Goal: Task Accomplishment & Management: Use online tool/utility

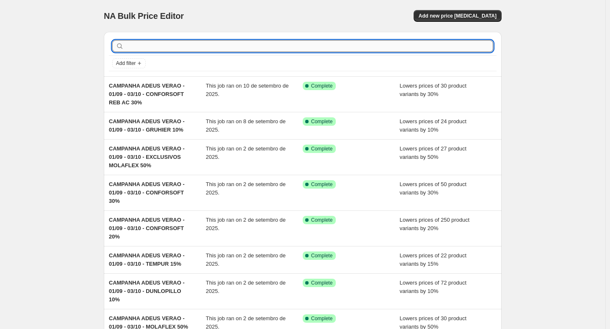
click at [317, 40] on input "text" at bounding box center [309, 46] width 367 height 12
type input "confor"
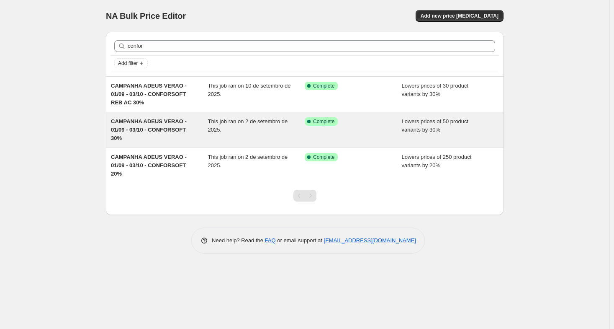
click at [160, 125] on span "CAMPANHA ADEUS VERAO - 01/09 - 03/10 - CONFORSOFT 30%" at bounding box center [149, 129] width 76 height 23
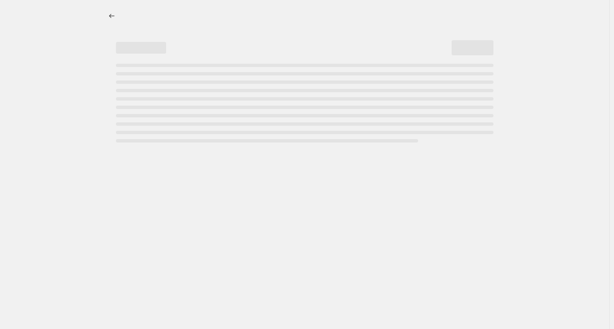
select select "percentage"
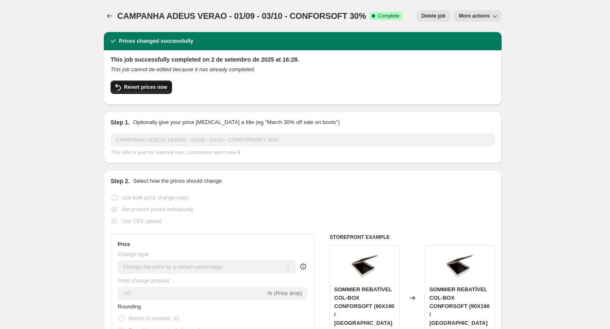
click at [153, 91] on button "Revert prices now" at bounding box center [141, 86] width 62 height 13
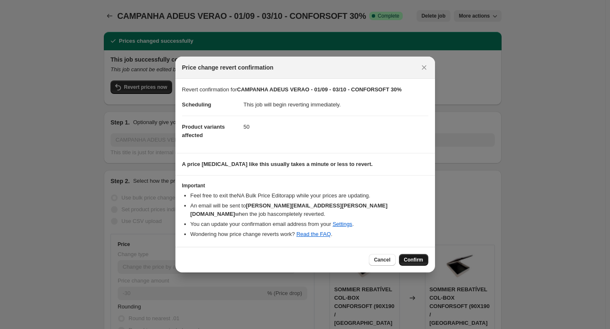
drag, startPoint x: 409, startPoint y: 248, endPoint x: 411, endPoint y: 253, distance: 5.2
click at [409, 248] on div "Cancel Confirm" at bounding box center [304, 260] width 259 height 26
click at [412, 256] on span "Confirm" at bounding box center [413, 259] width 19 height 7
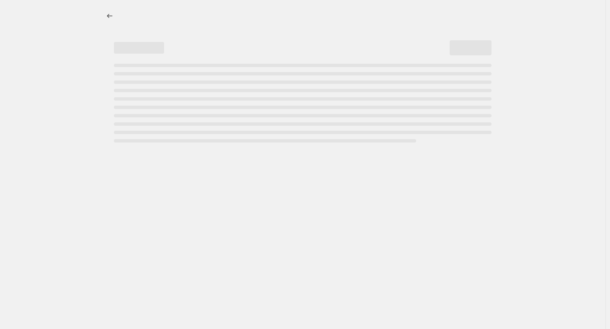
select select "percentage"
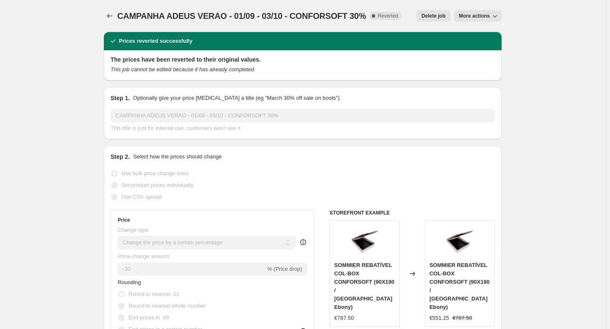
click at [435, 17] on span "Delete job" at bounding box center [433, 16] width 24 height 7
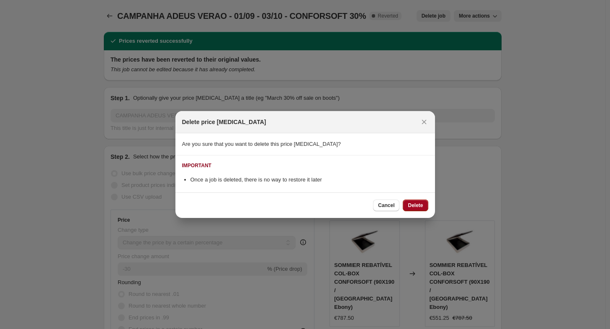
click at [424, 208] on button "Delete" at bounding box center [415, 205] width 25 height 12
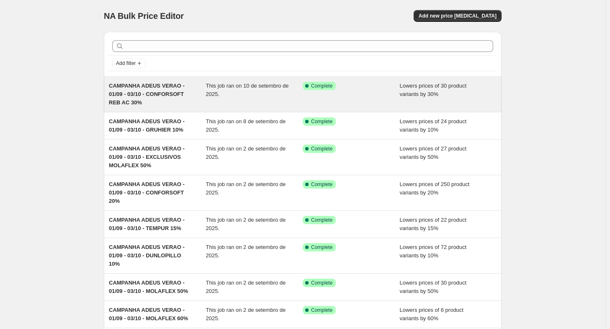
click at [152, 101] on div "CAMPANHA ADEUS VERAO - 01/09 - 03/10 - CONFORSOFT REB AC 30%" at bounding box center [157, 94] width 97 height 25
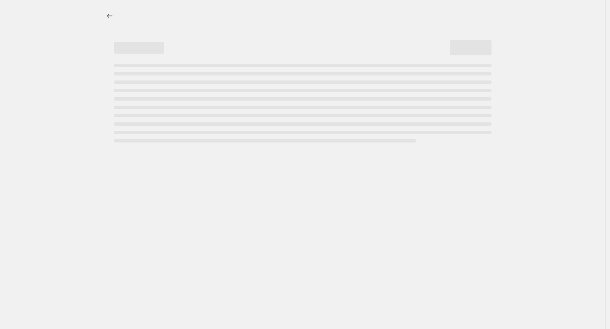
select select "percentage"
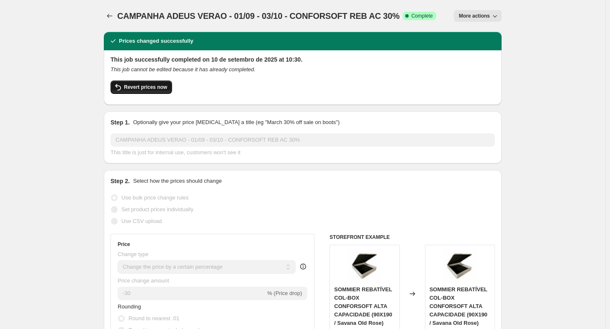
click at [123, 85] on icon "button" at bounding box center [118, 87] width 10 height 10
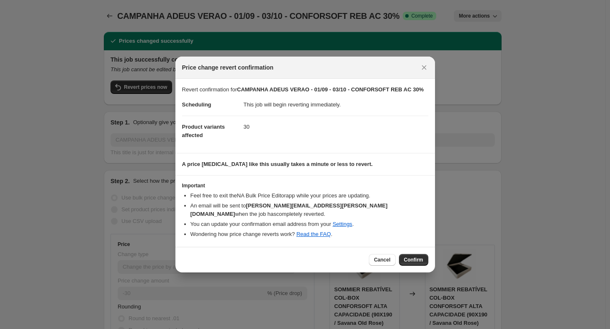
click at [427, 261] on div "Cancel Confirm" at bounding box center [304, 260] width 259 height 26
click at [416, 254] on button "Confirm" at bounding box center [413, 260] width 29 height 12
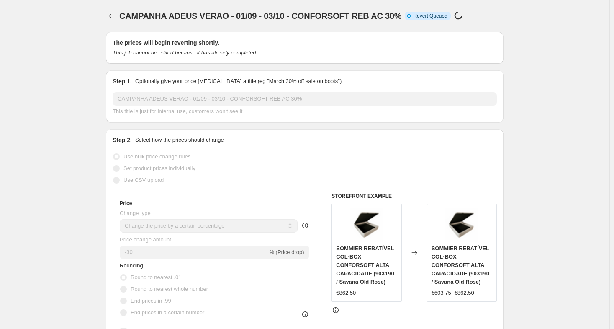
select select "percentage"
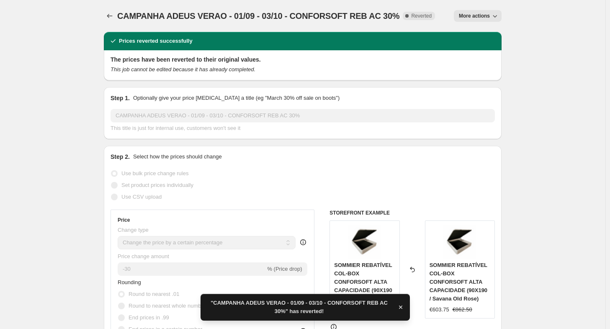
click at [474, 19] on button "More actions" at bounding box center [478, 16] width 48 height 12
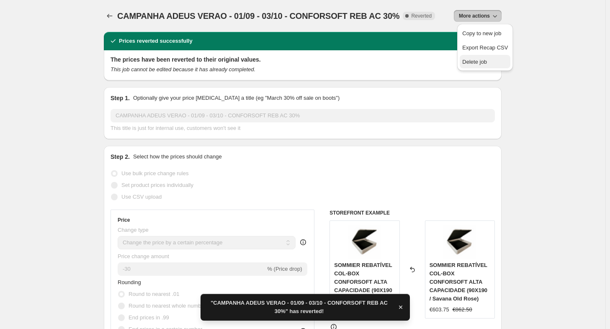
click at [470, 62] on span "Delete job" at bounding box center [474, 62] width 25 height 6
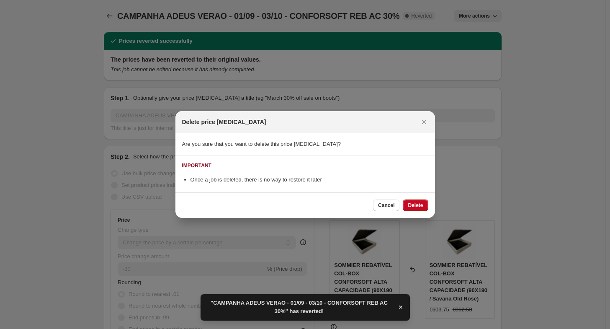
click at [430, 201] on div "Cancel Delete" at bounding box center [304, 205] width 259 height 26
click at [425, 203] on button "Delete" at bounding box center [415, 205] width 25 height 12
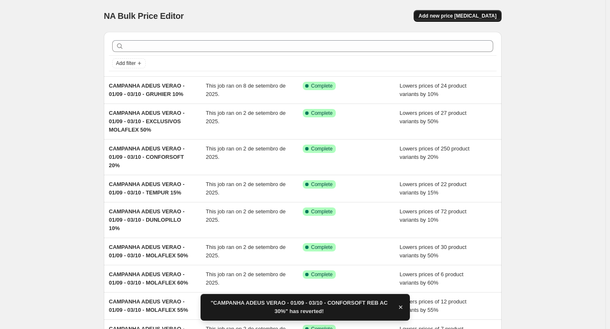
click at [485, 18] on span "Add new price [MEDICAL_DATA]" at bounding box center [458, 16] width 78 height 7
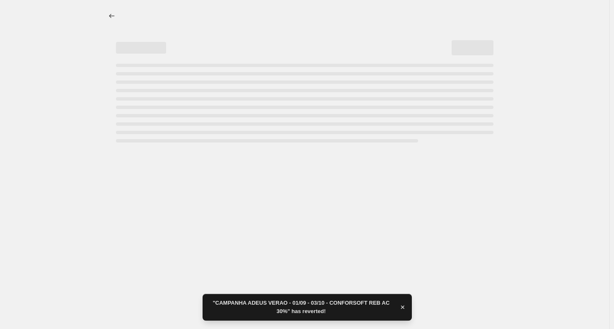
select select "percentage"
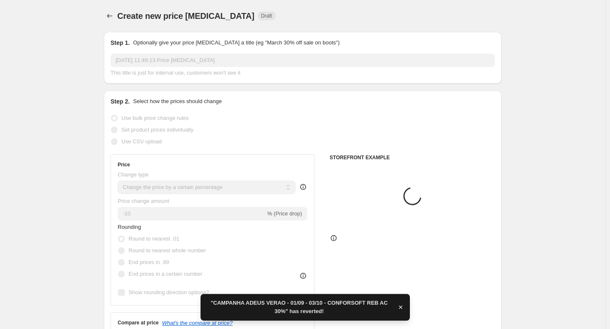
click at [176, 64] on input "[DATE] 11:49:13 Price [MEDICAL_DATA]" at bounding box center [302, 60] width 384 height 13
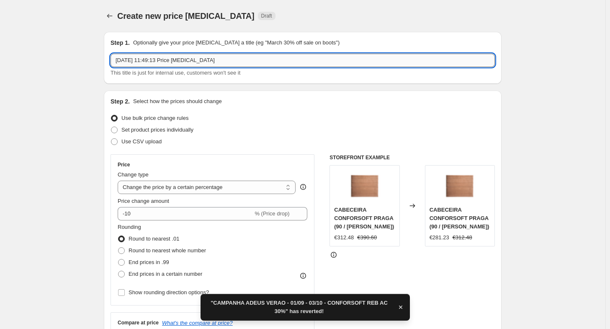
click at [177, 63] on input "[DATE] 11:49:13 Price [MEDICAL_DATA]" at bounding box center [302, 60] width 384 height 13
click at [177, 64] on input "[DATE] 11:49:13 Price [MEDICAL_DATA]" at bounding box center [302, 60] width 384 height 13
paste input "CAMPANHA ADEUS VERAO - 01/09 - 03/10 - CONFORSOFT 30%"
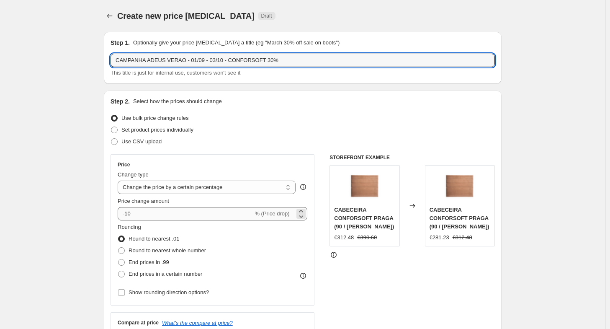
type input "CAMPANHA ADEUS VERAO - 01/09 - 03/10 - CONFORSOFT 30%"
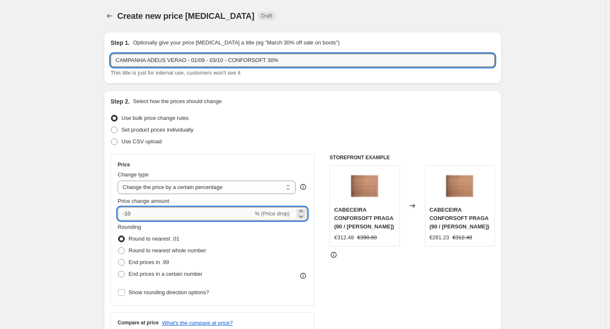
click at [129, 214] on input "-10" at bounding box center [185, 213] width 135 height 13
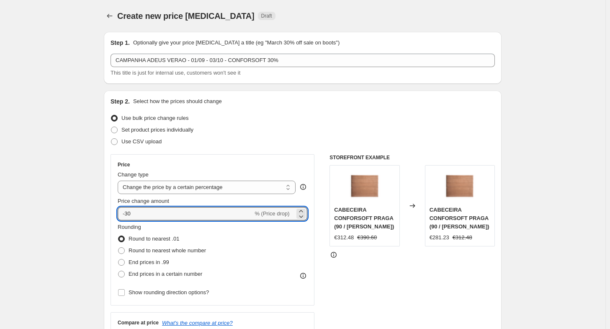
type input "-30"
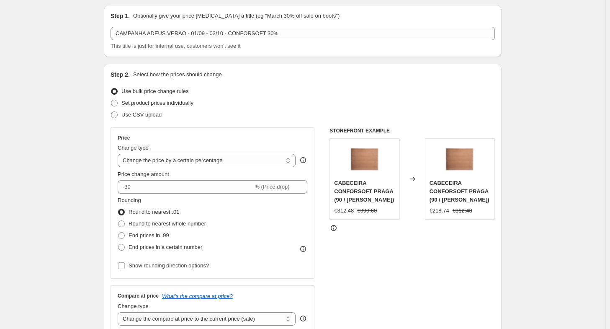
scroll to position [126, 0]
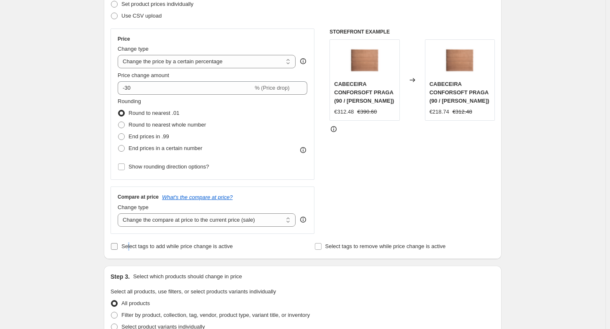
click at [129, 246] on span "Select tags to add while price change is active" at bounding box center [176, 246] width 111 height 6
click at [118, 246] on input "Select tags to add while price change is active" at bounding box center [114, 246] width 7 height 7
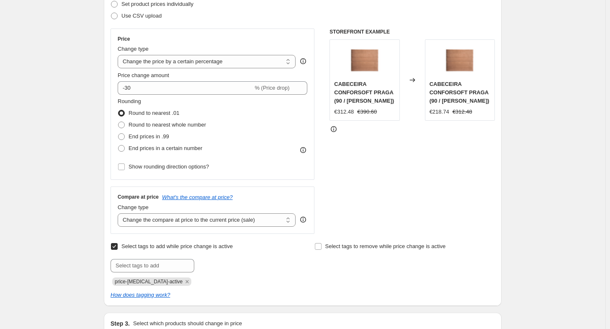
click at [129, 246] on span "Select tags to add while price change is active" at bounding box center [176, 246] width 111 height 6
click at [118, 246] on input "Select tags to add while price change is active" at bounding box center [114, 246] width 7 height 7
checkbox input "false"
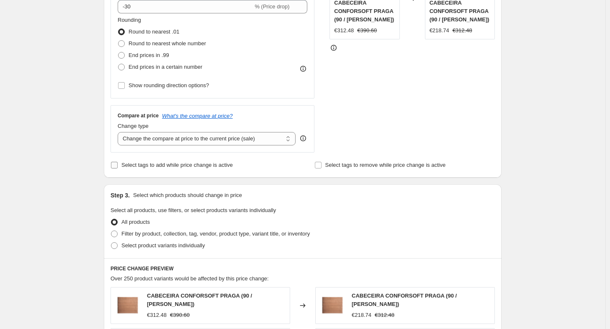
scroll to position [251, 0]
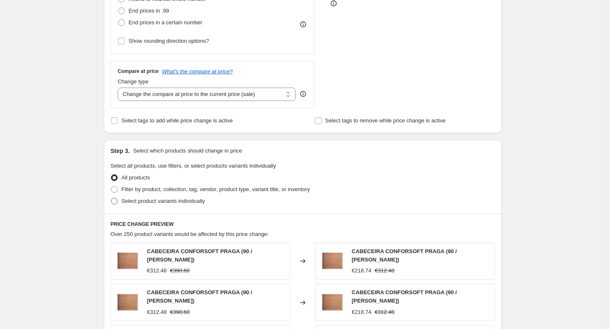
click at [139, 203] on span "Select product variants individually" at bounding box center [162, 201] width 83 height 6
click at [111, 198] on input "Select product variants individually" at bounding box center [111, 198] width 0 height 0
radio input "true"
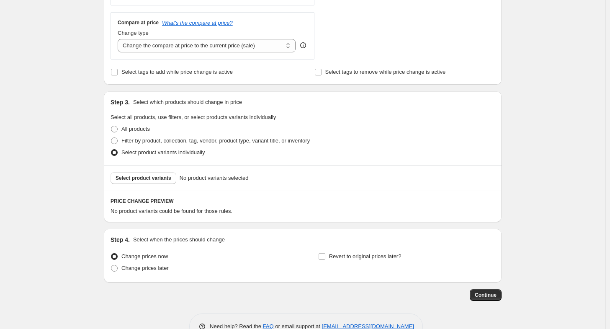
scroll to position [322, 0]
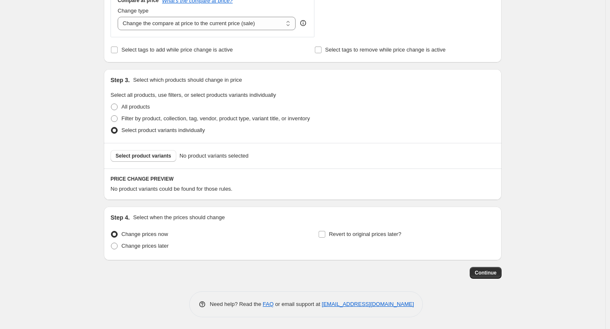
click at [140, 163] on div "Select product variants No product variants selected" at bounding box center [303, 156] width 398 height 26
click at [144, 156] on span "Select product variants" at bounding box center [144, 155] width 56 height 7
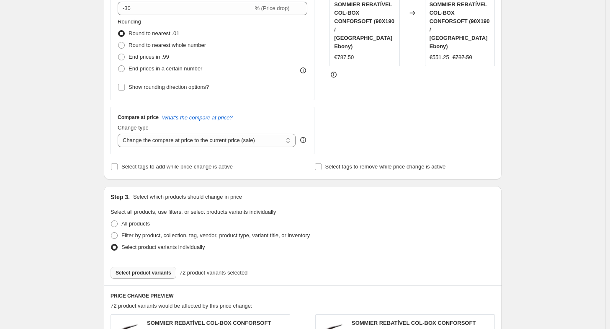
scroll to position [196, 0]
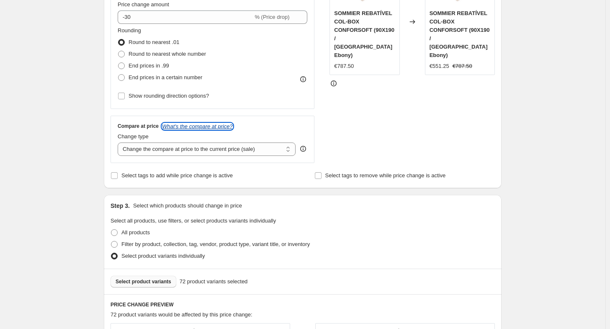
click at [216, 125] on icon "What's the compare at price?" at bounding box center [197, 126] width 71 height 6
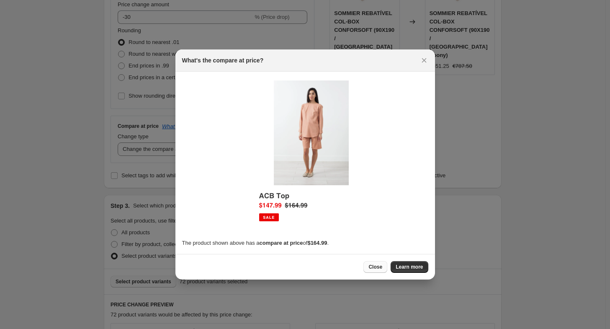
click at [382, 270] on span "Close" at bounding box center [375, 266] width 14 height 7
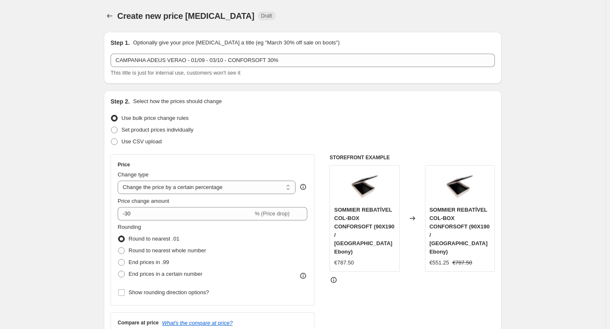
scroll to position [196, 0]
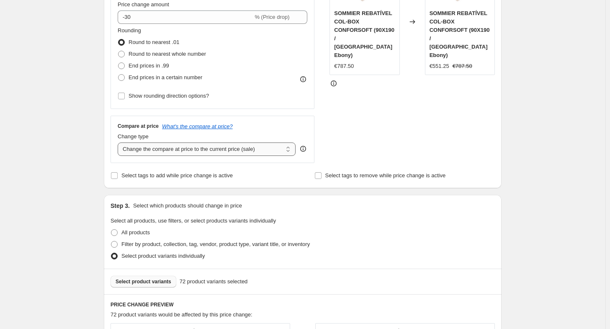
click at [278, 146] on select "Change the compare at price to the current price (sale) Change the compare at p…" at bounding box center [207, 148] width 178 height 13
click at [95, 193] on div "Create new price [MEDICAL_DATA]. This page is ready Create new price [MEDICAL_D…" at bounding box center [302, 242] width 605 height 876
click at [118, 178] on input "Select tags to add while price change is active" at bounding box center [114, 175] width 7 height 7
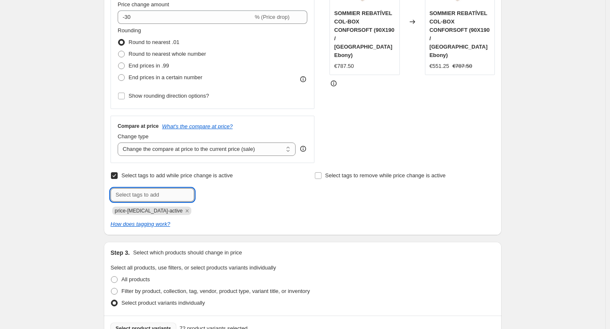
click at [124, 191] on input "text" at bounding box center [152, 194] width 84 height 13
click at [117, 173] on input "Select tags to add while price change is active" at bounding box center [114, 175] width 7 height 7
checkbox input "false"
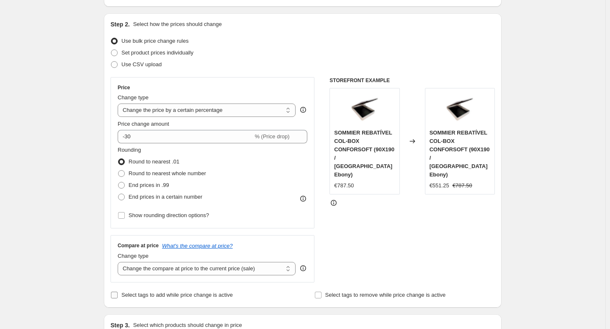
scroll to position [78, 0]
click at [144, 51] on span "Set product prices individually" at bounding box center [157, 52] width 72 height 6
click at [111, 49] on input "Set product prices individually" at bounding box center [111, 49] width 0 height 0
radio input "true"
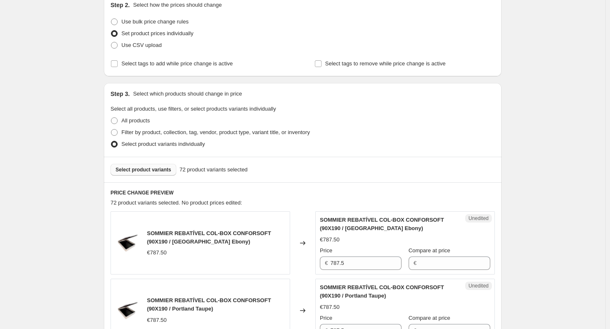
scroll to position [91, 0]
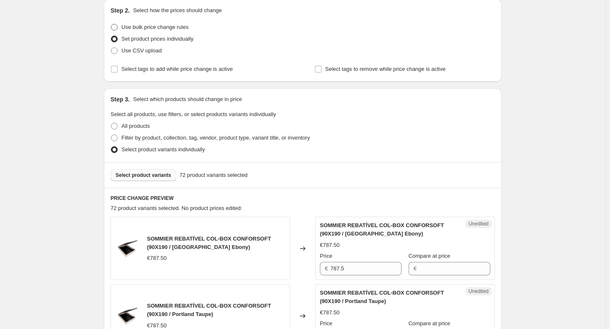
click at [129, 30] on span "Use bulk price change rules" at bounding box center [154, 27] width 67 height 6
click at [111, 24] on input "Use bulk price change rules" at bounding box center [111, 24] width 0 height 0
radio input "true"
select select "percentage"
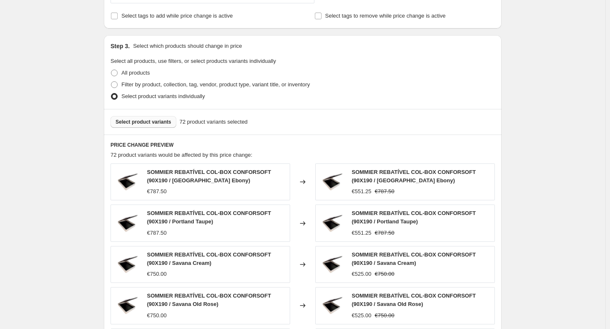
scroll to position [545, 0]
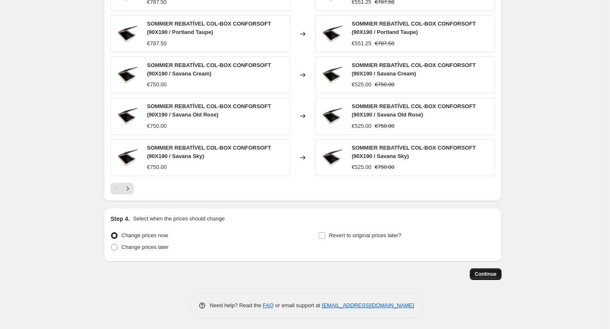
click at [475, 272] on button "Continue" at bounding box center [486, 274] width 32 height 12
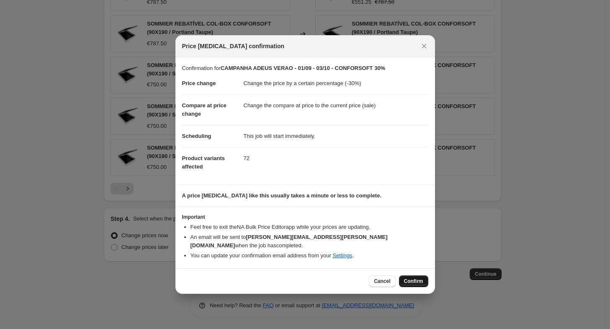
click at [417, 277] on span "Confirm" at bounding box center [413, 280] width 19 height 7
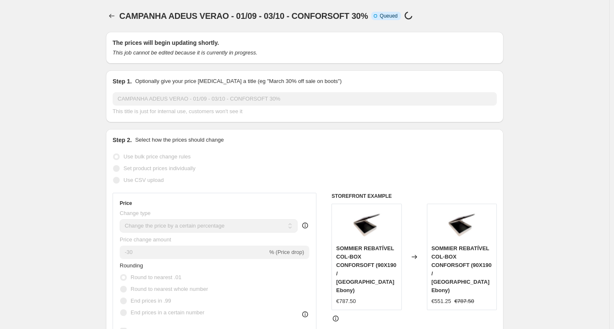
select select "percentage"
